Goal: Transaction & Acquisition: Register for event/course

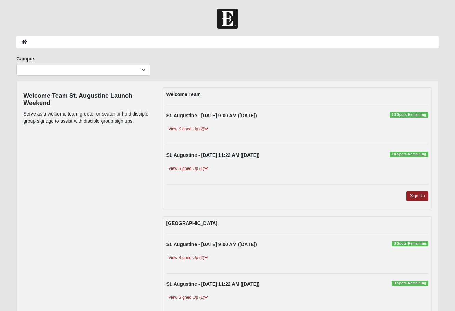
scroll to position [68, 0]
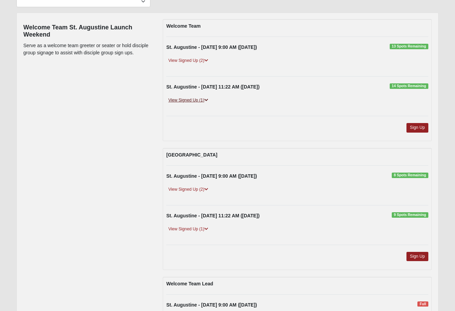
click at [208, 101] on icon at bounding box center [206, 100] width 4 height 4
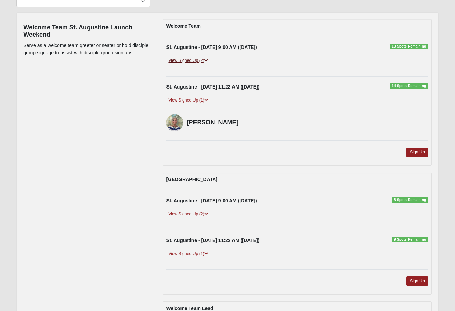
click at [208, 60] on icon at bounding box center [206, 60] width 4 height 4
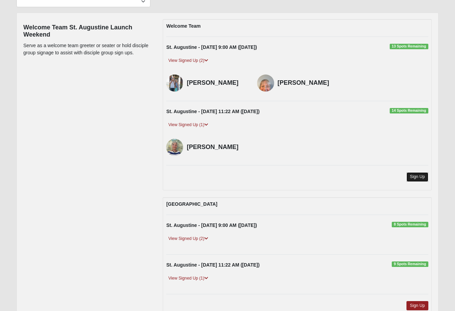
click at [410, 178] on link "Sign Up" at bounding box center [417, 176] width 22 height 9
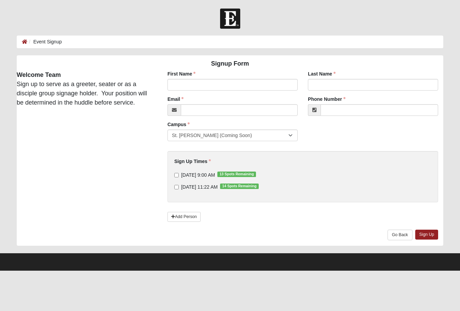
type input "[PERSON_NAME]"
type input "[EMAIL_ADDRESS][DOMAIN_NAME]"
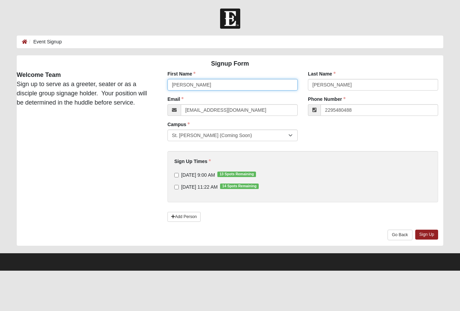
type input "[PHONE_NUMBER]"
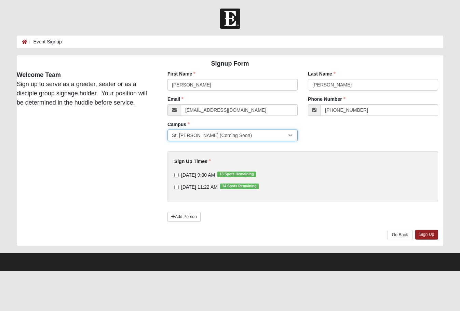
click at [275, 137] on select "St. [PERSON_NAME] (Coming Soon)" at bounding box center [233, 136] width 130 height 12
click at [176, 186] on input "[DATE] 11:22 AM 14 Spots Remaining" at bounding box center [176, 187] width 4 height 4
checkbox input "true"
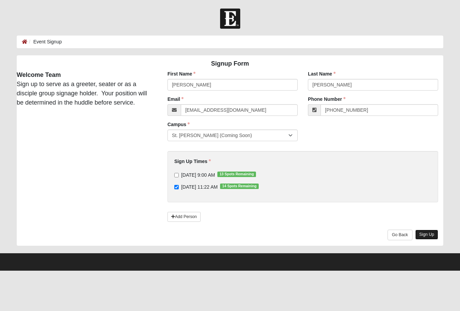
click at [423, 235] on link "Sign Up" at bounding box center [426, 235] width 23 height 10
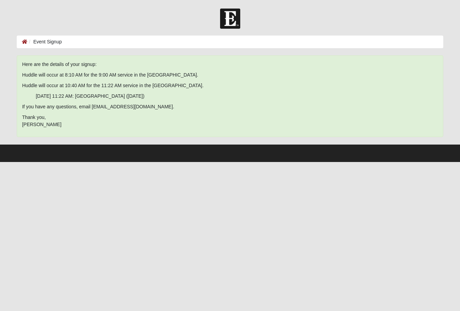
click at [179, 13] on div at bounding box center [230, 19] width 460 height 20
